Goal: Find specific page/section

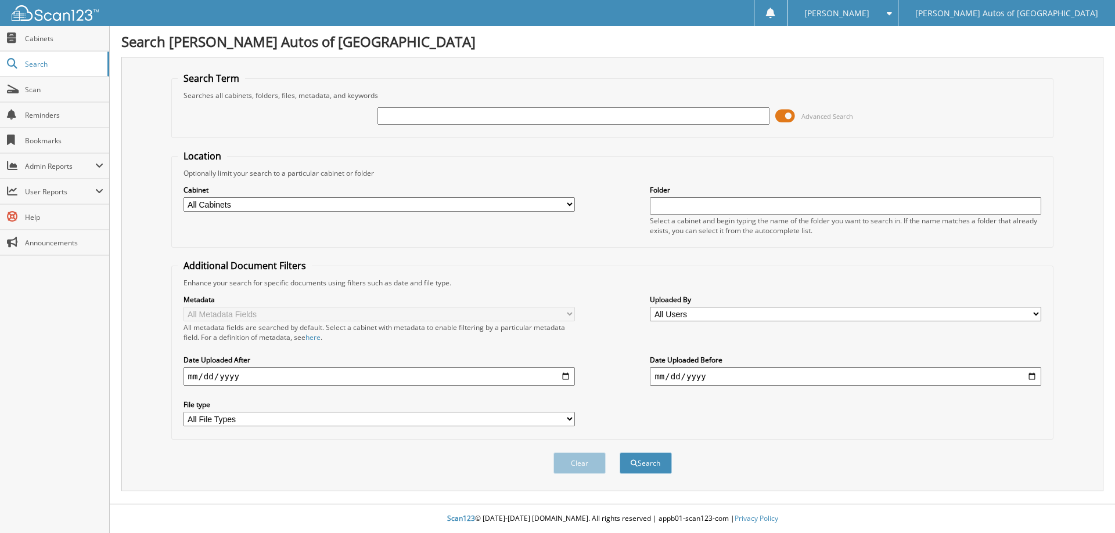
click at [586, 116] on input "text" at bounding box center [572, 115] width 391 height 17
type input "6079826"
click at [619, 453] on button "Search" at bounding box center [645, 463] width 52 height 21
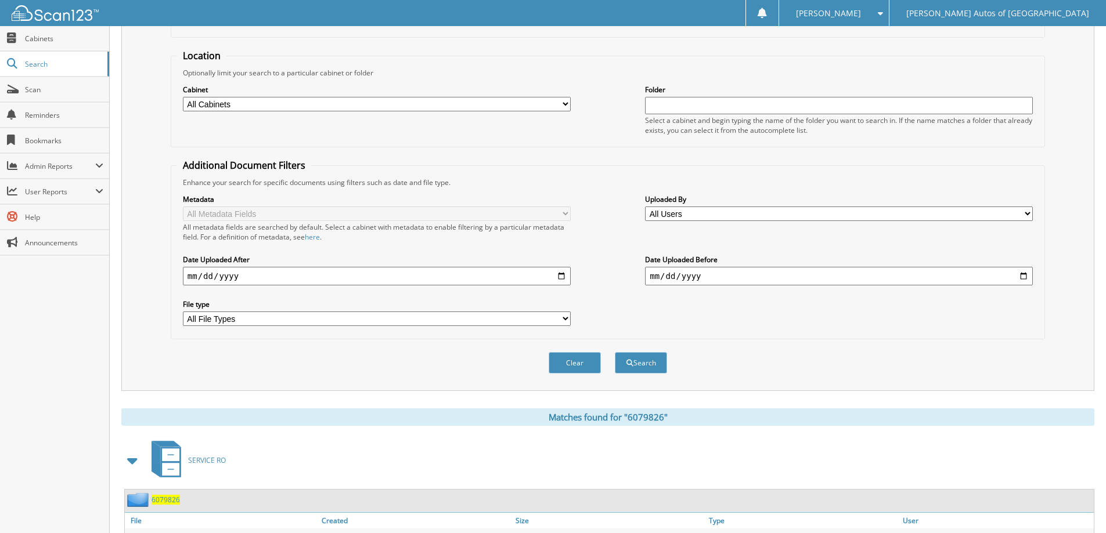
scroll to position [228, 0]
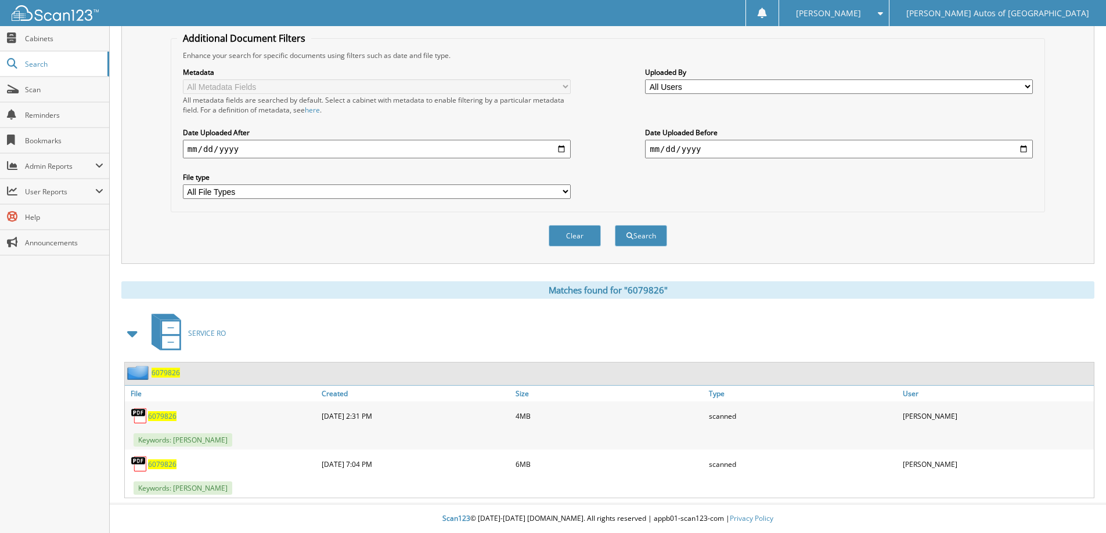
click at [178, 367] on div "6079826" at bounding box center [152, 373] width 55 height 15
click at [176, 370] on span "6079826" at bounding box center [166, 373] width 28 height 10
